Goal: Task Accomplishment & Management: Use online tool/utility

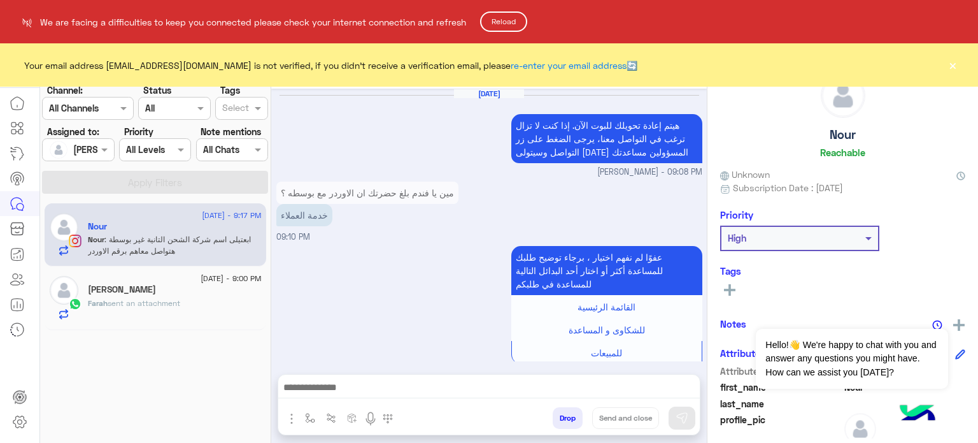
scroll to position [298, 0]
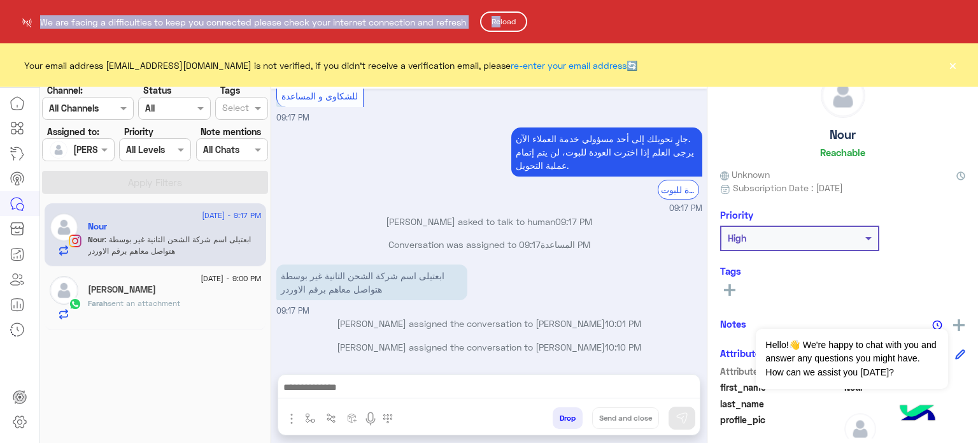
drag, startPoint x: 0, startPoint y: 0, endPoint x: 503, endPoint y: 22, distance: 503.1
click at [503, 22] on html "We are facing a difficulties to keep you connected please check your internet c…" at bounding box center [489, 221] width 978 height 443
click at [503, 22] on button "Reload" at bounding box center [503, 21] width 47 height 20
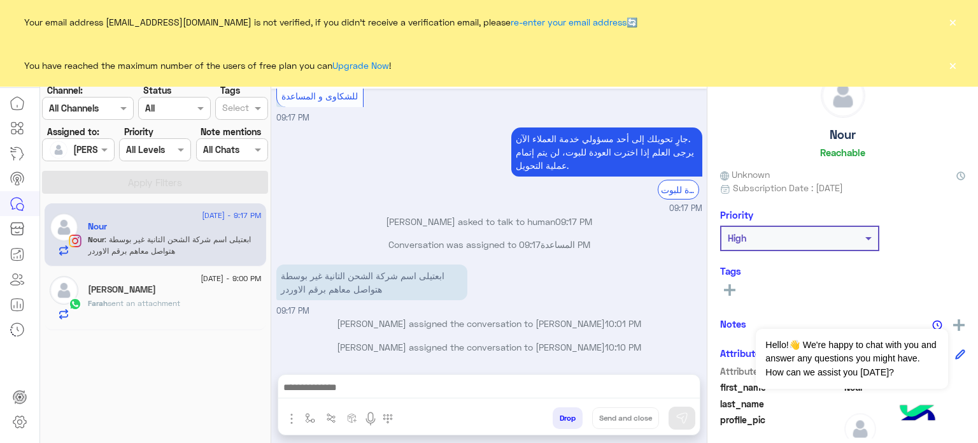
click at [94, 145] on div at bounding box center [78, 149] width 71 height 15
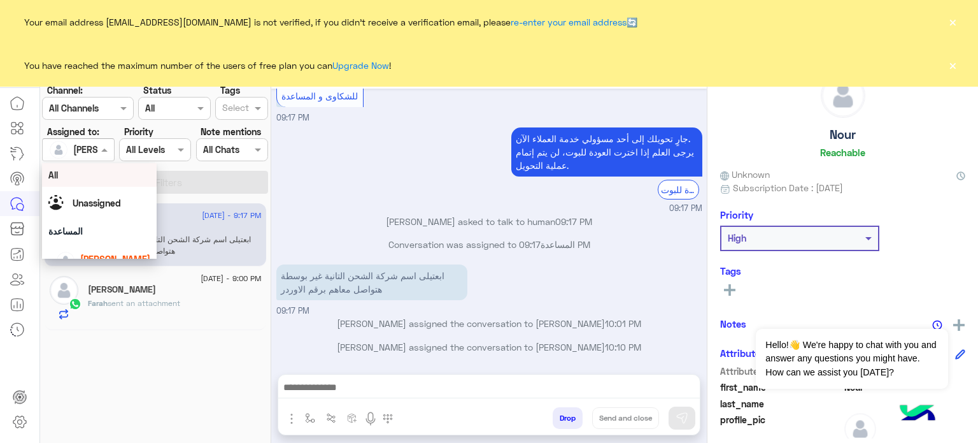
scroll to position [61, 0]
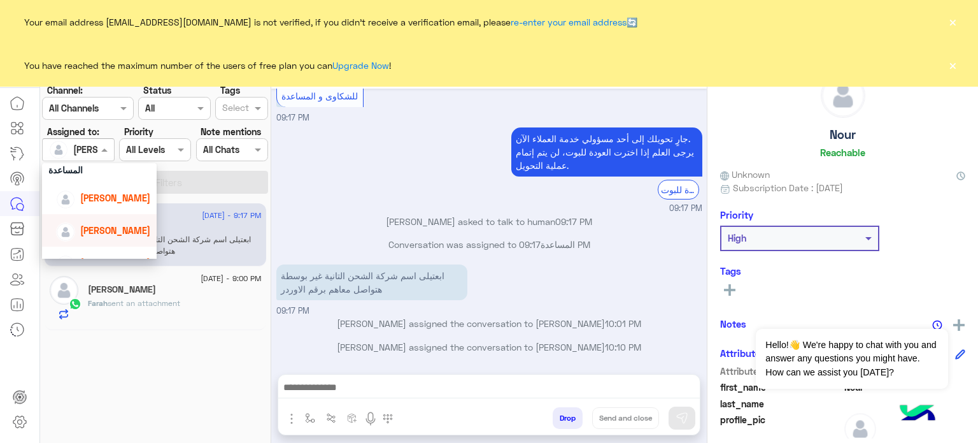
click at [114, 222] on div "Nada Khaled" at bounding box center [103, 230] width 94 height 22
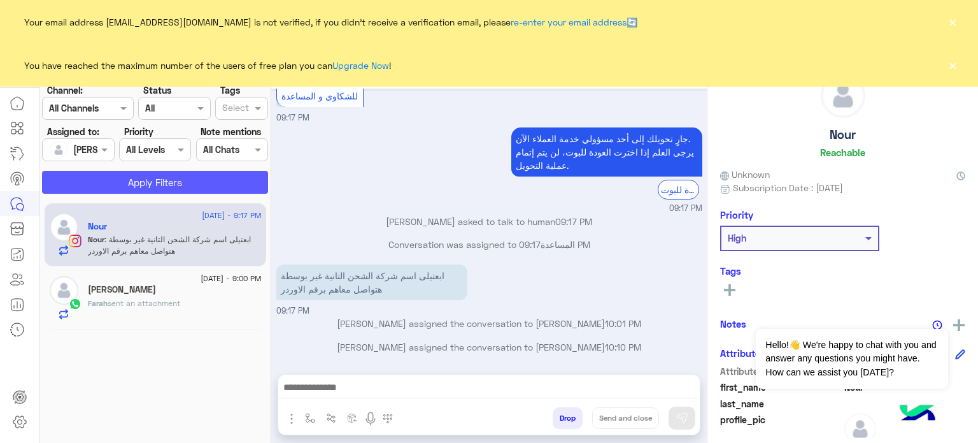
click at [154, 183] on button "Apply Filters" at bounding box center [155, 182] width 226 height 23
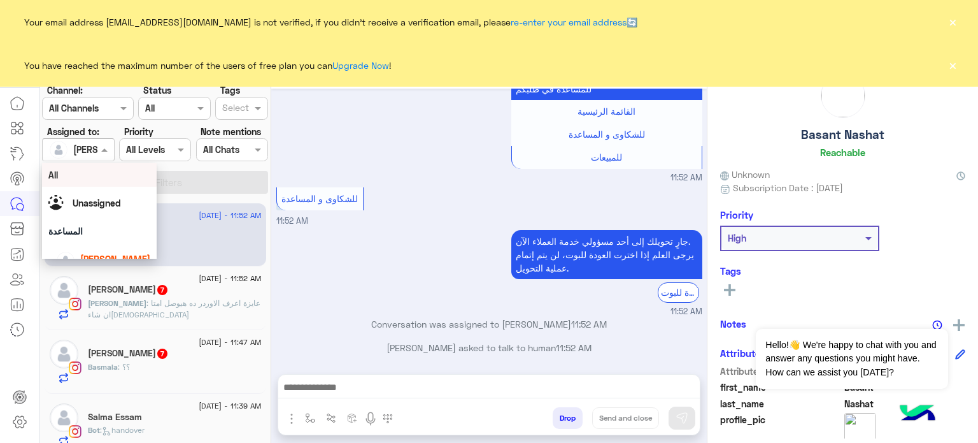
click at [76, 146] on input "text" at bounding box center [63, 149] width 29 height 13
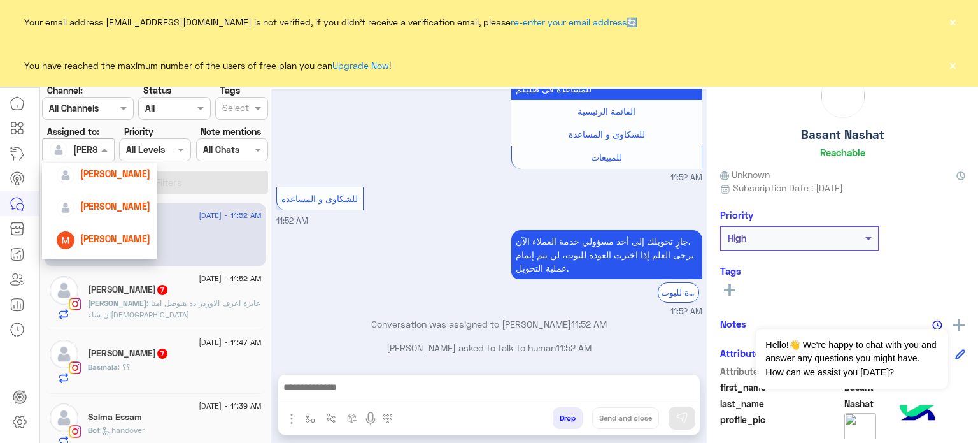
scroll to position [120, 0]
click at [118, 233] on span "Mariam Saber" at bounding box center [115, 236] width 70 height 11
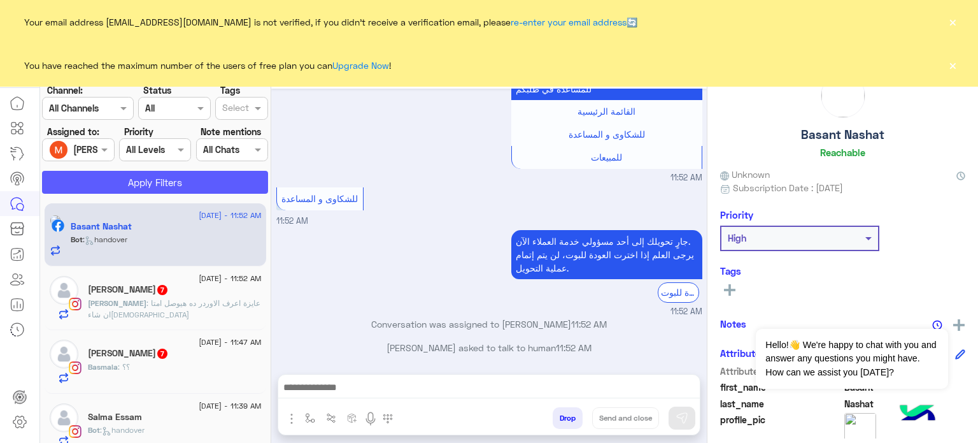
click at [182, 183] on button "Apply Filters" at bounding box center [155, 182] width 226 height 23
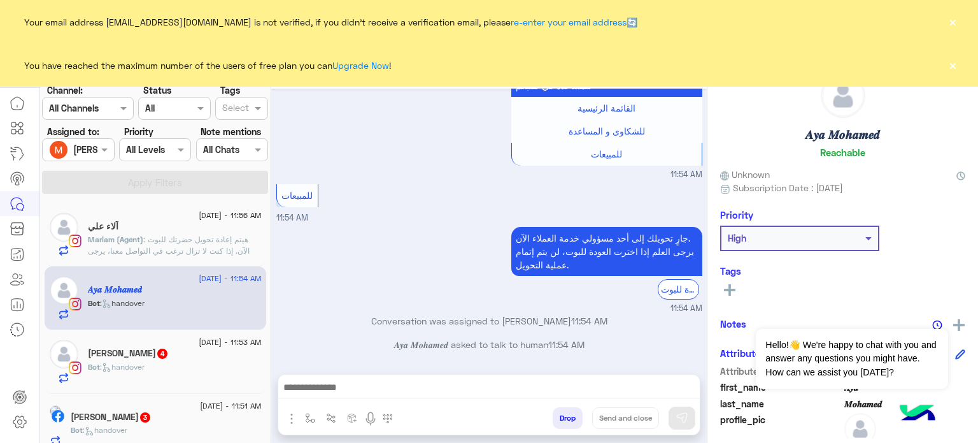
click at [953, 65] on button "×" at bounding box center [953, 65] width 13 height 13
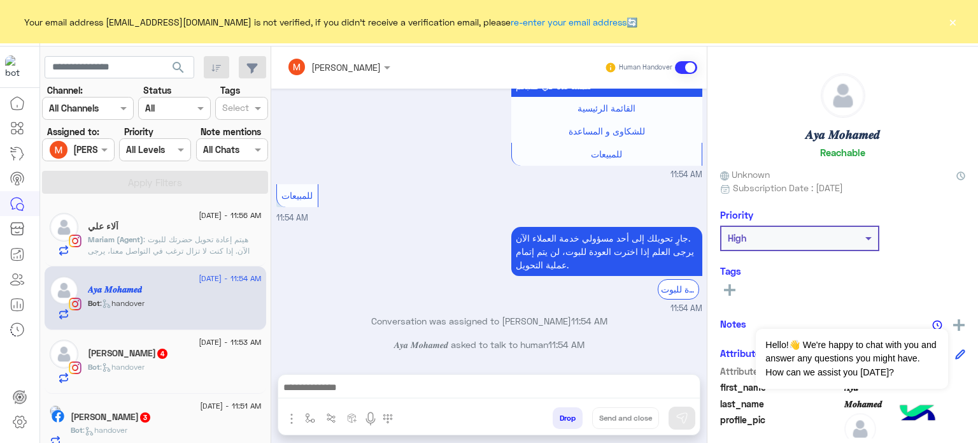
click at [952, 22] on button "×" at bounding box center [953, 21] width 13 height 13
